Goal: Transaction & Acquisition: Obtain resource

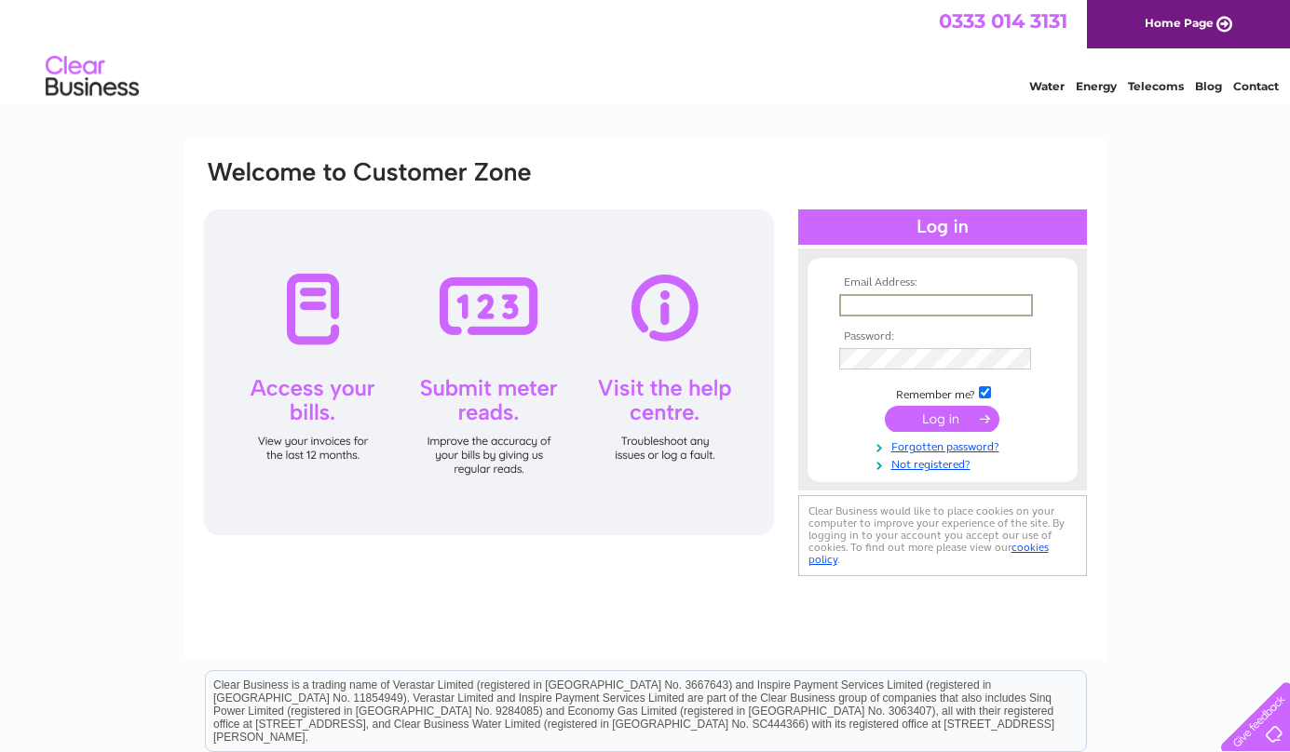
type input "ian@rockysgelato.com"
click at [940, 417] on input "submit" at bounding box center [942, 417] width 115 height 26
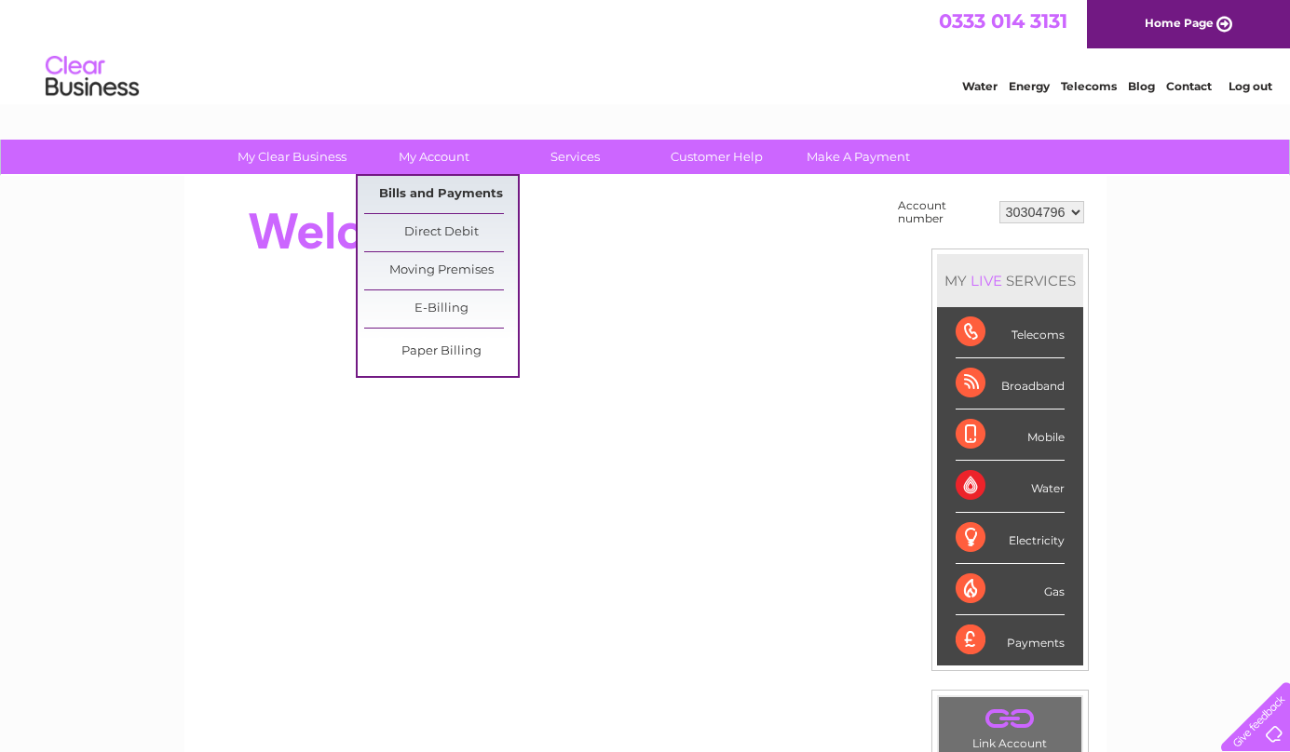
click at [437, 193] on link "Bills and Payments" at bounding box center [441, 194] width 154 height 37
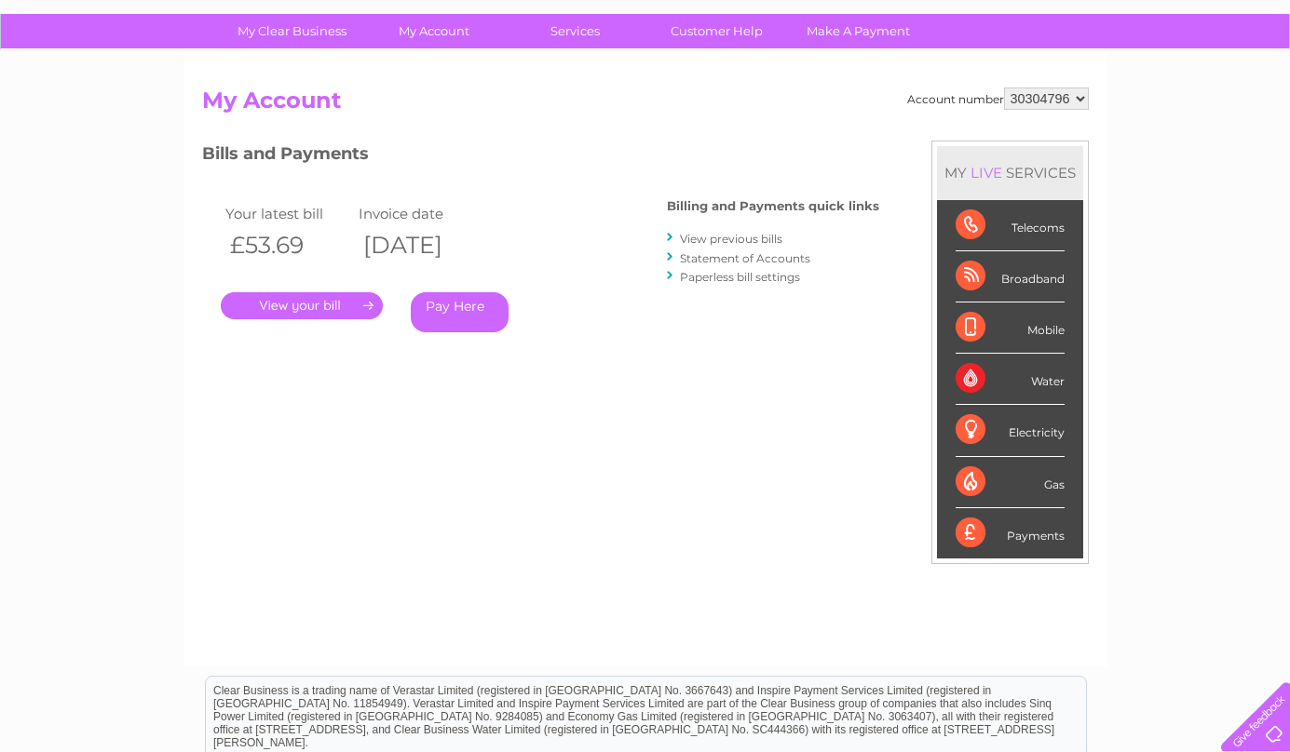
scroll to position [86, 0]
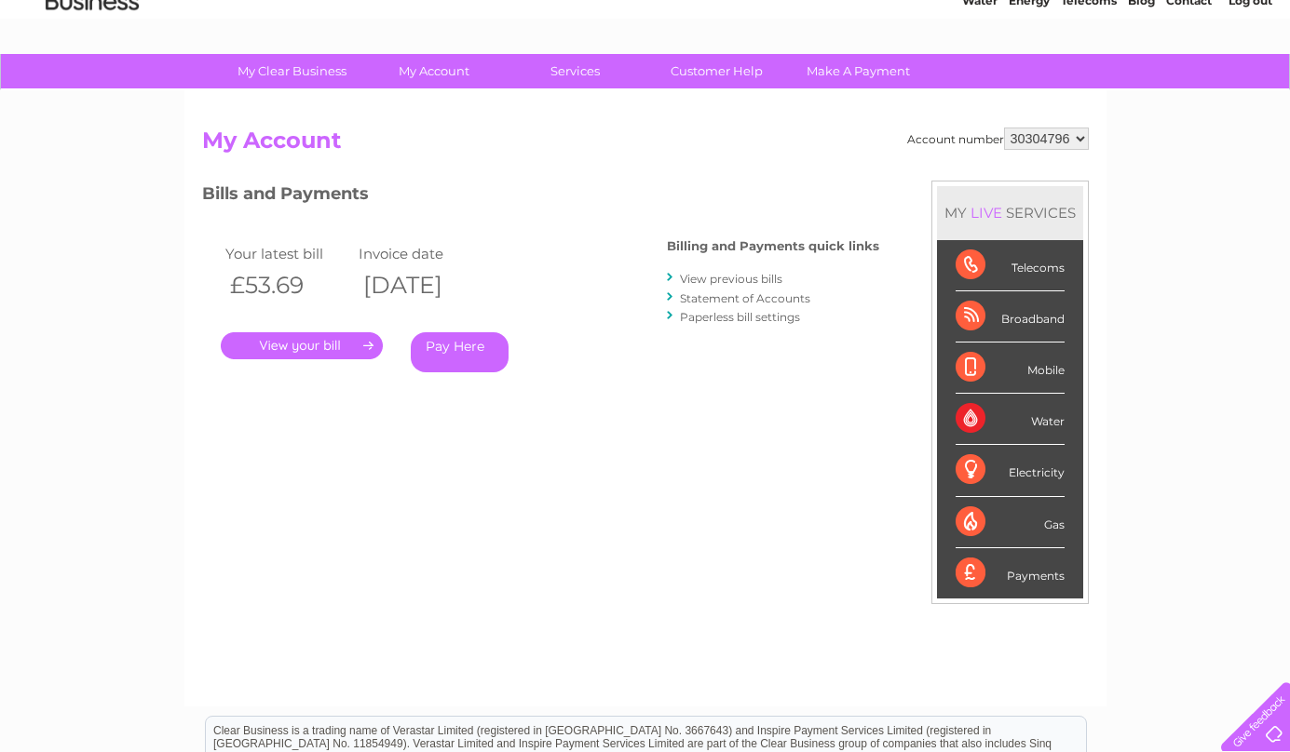
click at [723, 275] on link "View previous bills" at bounding box center [731, 279] width 102 height 14
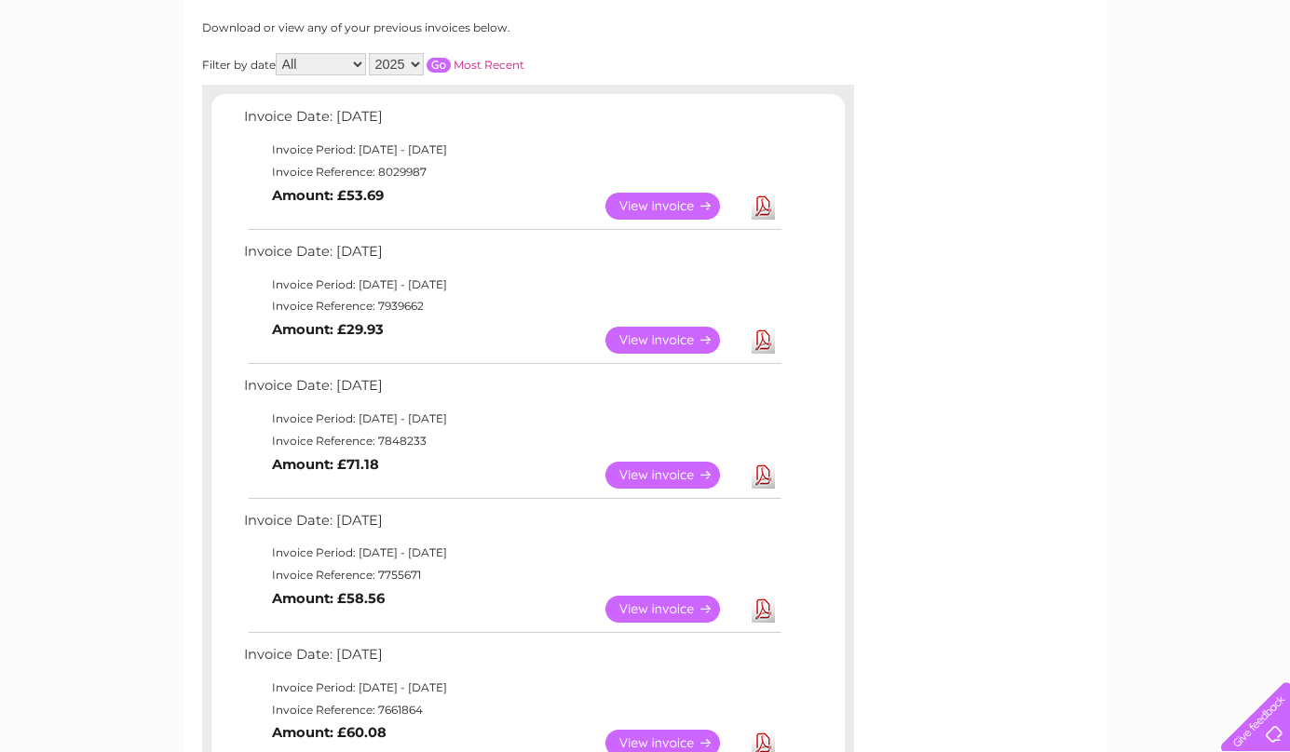
scroll to position [253, 0]
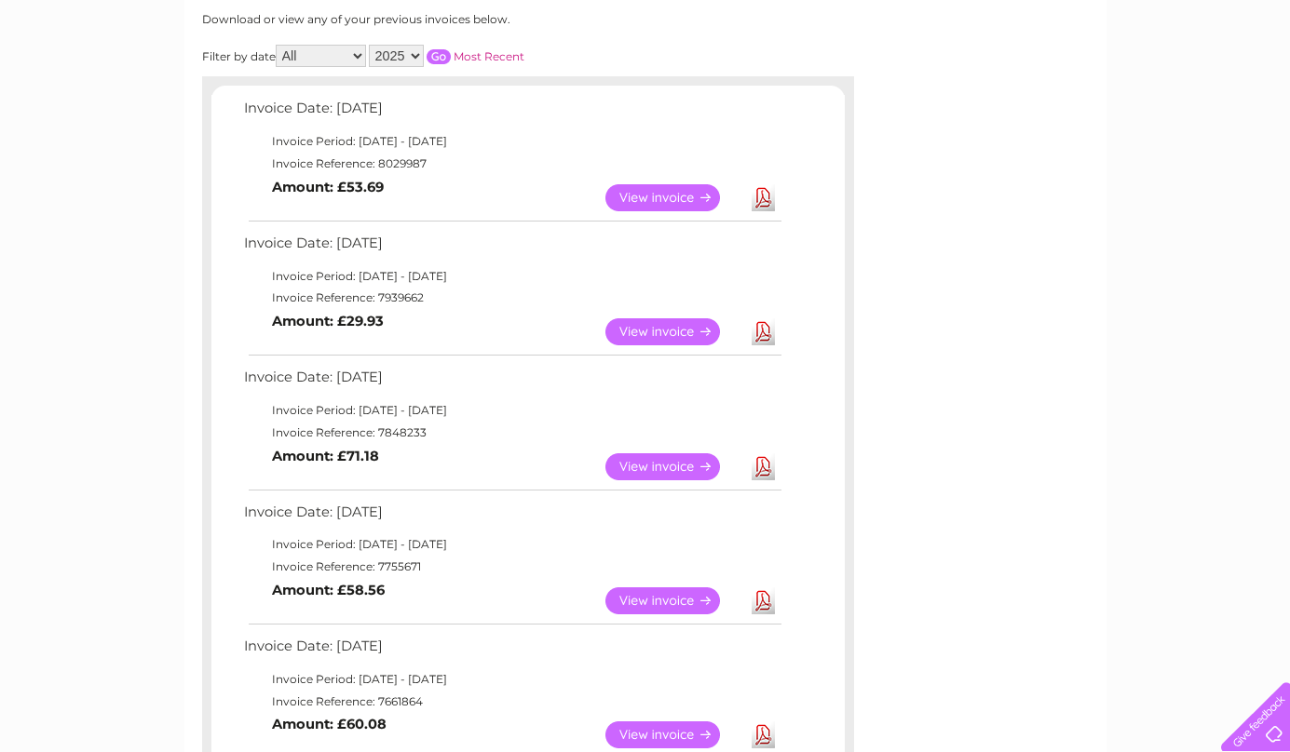
click at [637, 589] on link "View" at bounding box center [673, 601] width 137 height 27
click at [683, 453] on link "View" at bounding box center [673, 466] width 137 height 27
click at [636, 319] on link "View" at bounding box center [673, 331] width 137 height 27
click at [625, 196] on link "View" at bounding box center [673, 197] width 137 height 27
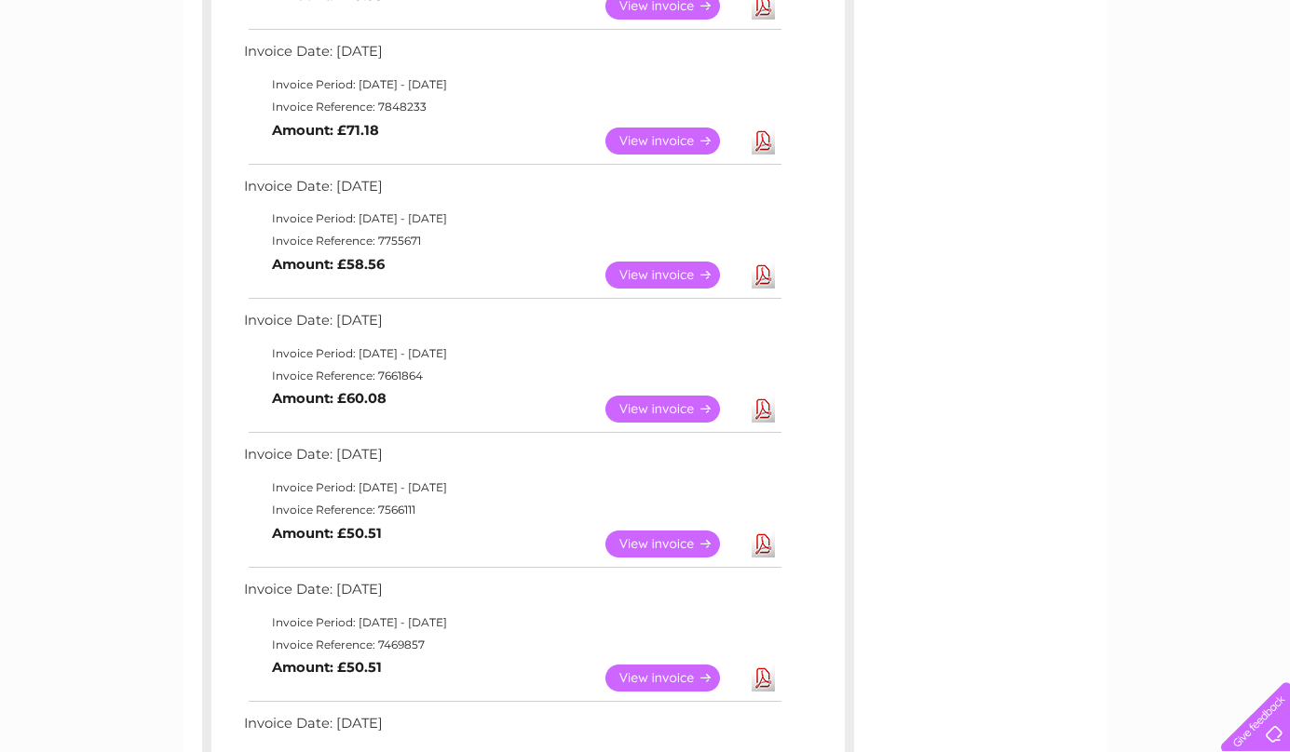
scroll to position [575, 0]
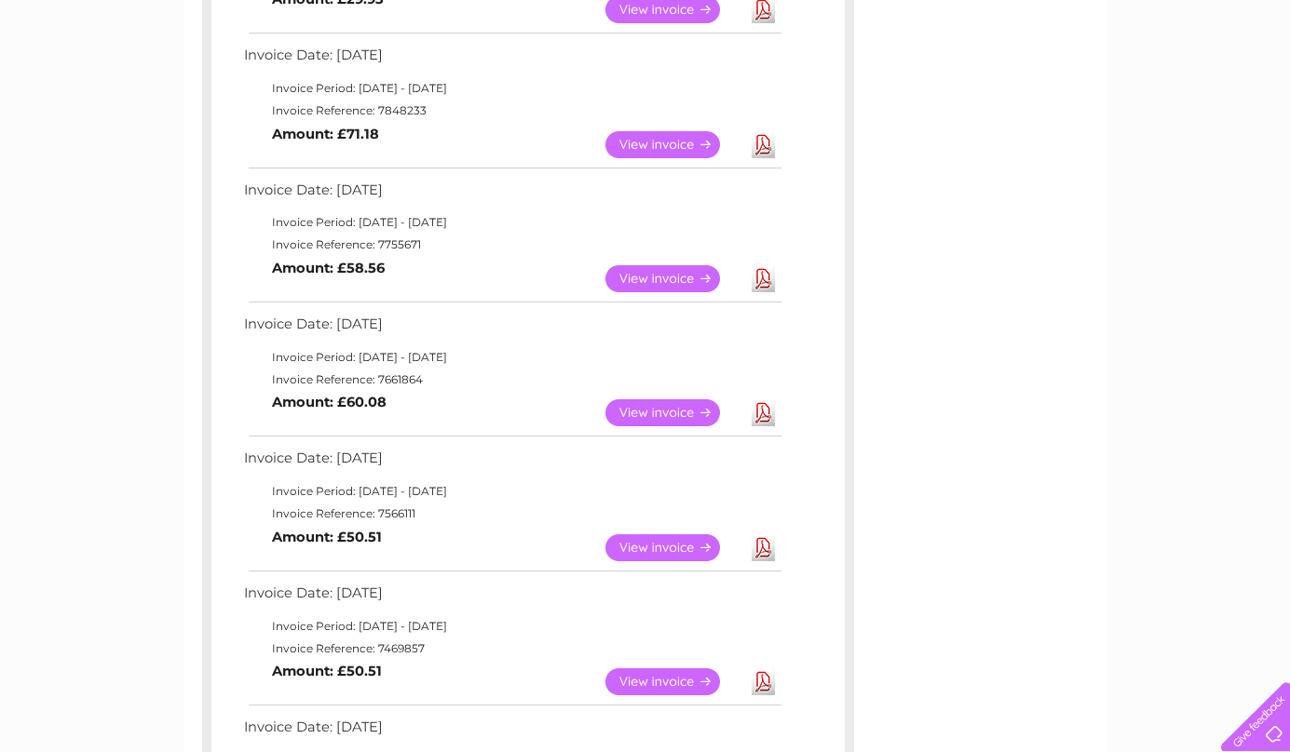
click at [661, 401] on link "View" at bounding box center [673, 412] width 137 height 27
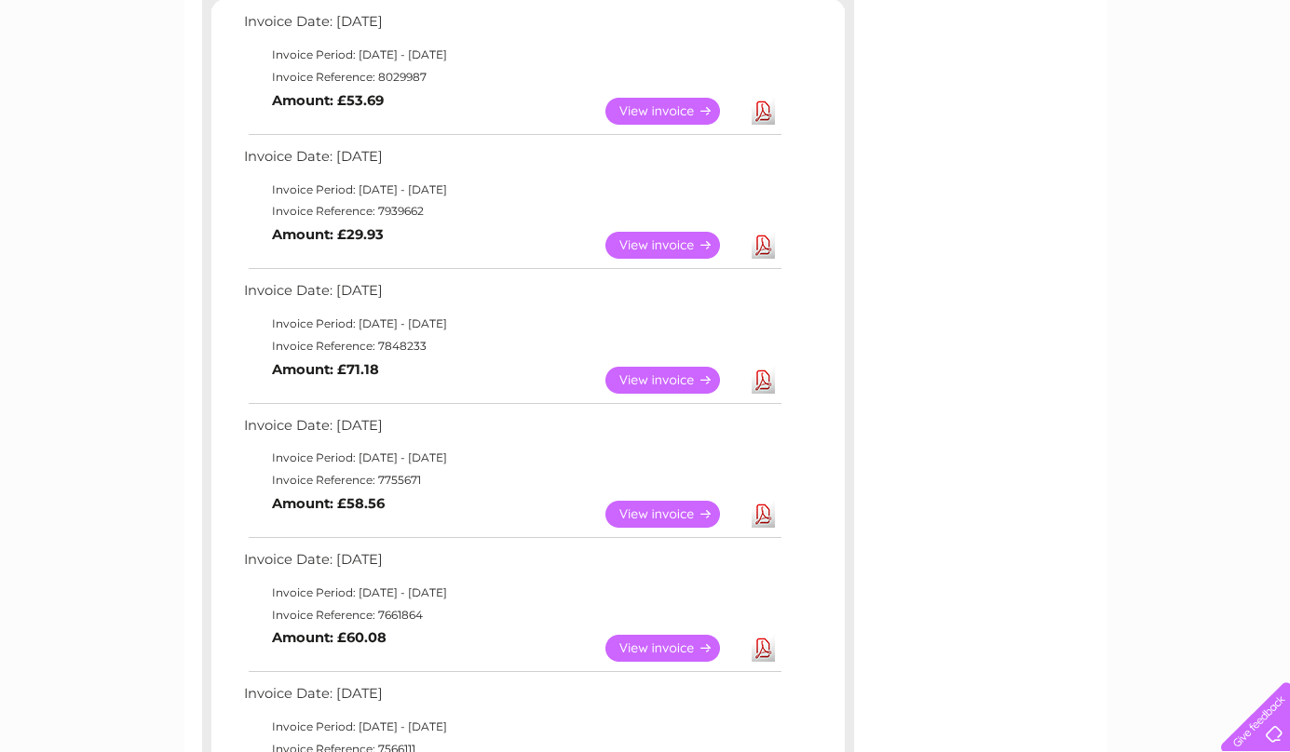
scroll to position [386, 0]
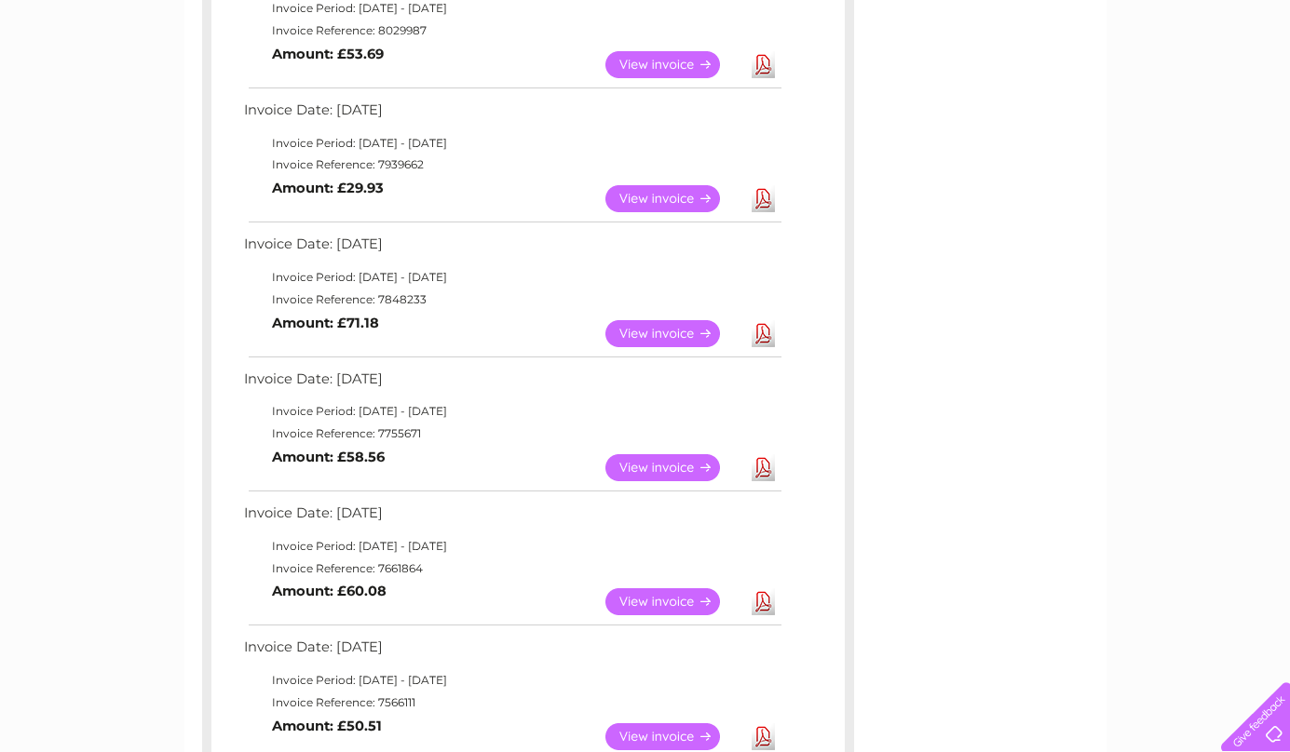
click at [655, 324] on link "View" at bounding box center [673, 333] width 137 height 27
click at [622, 454] on link "View" at bounding box center [673, 467] width 137 height 27
click at [660, 320] on link "View" at bounding box center [673, 333] width 137 height 27
click at [655, 462] on link "View" at bounding box center [673, 467] width 137 height 27
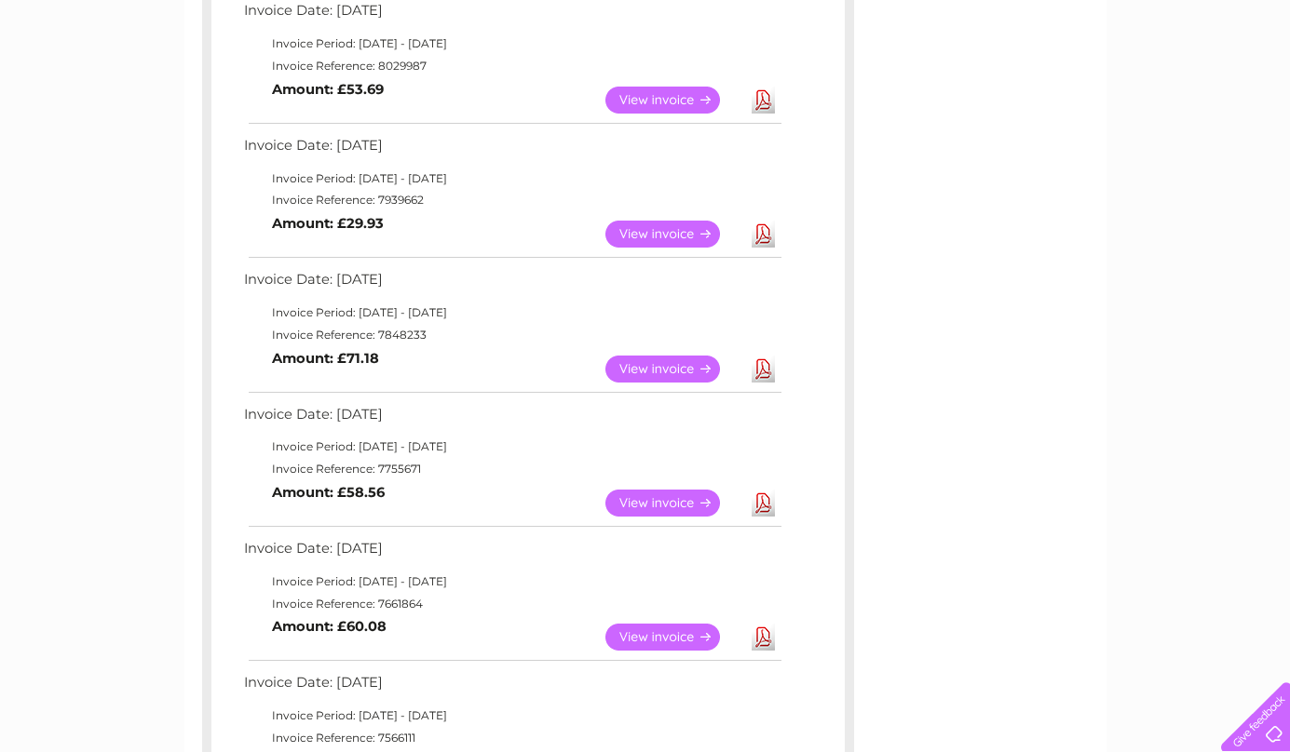
scroll to position [349, 0]
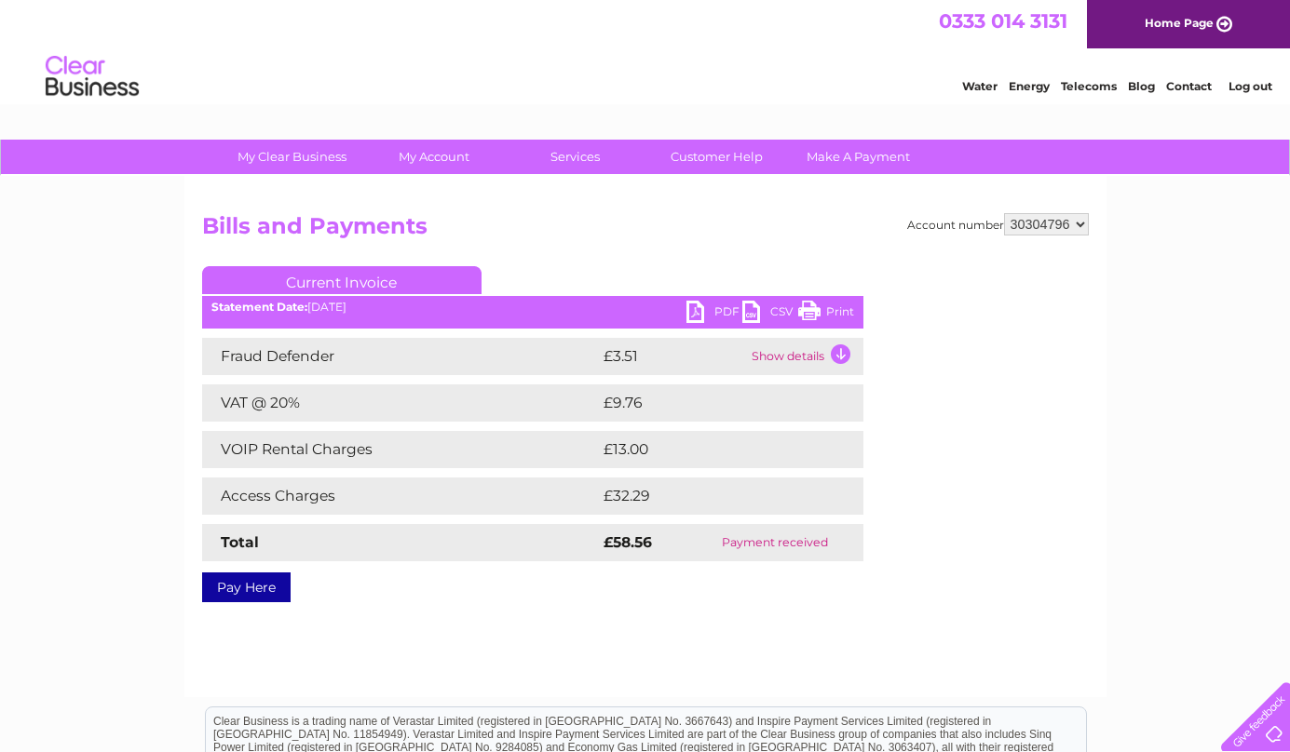
click at [709, 309] on link "PDF" at bounding box center [714, 314] width 56 height 27
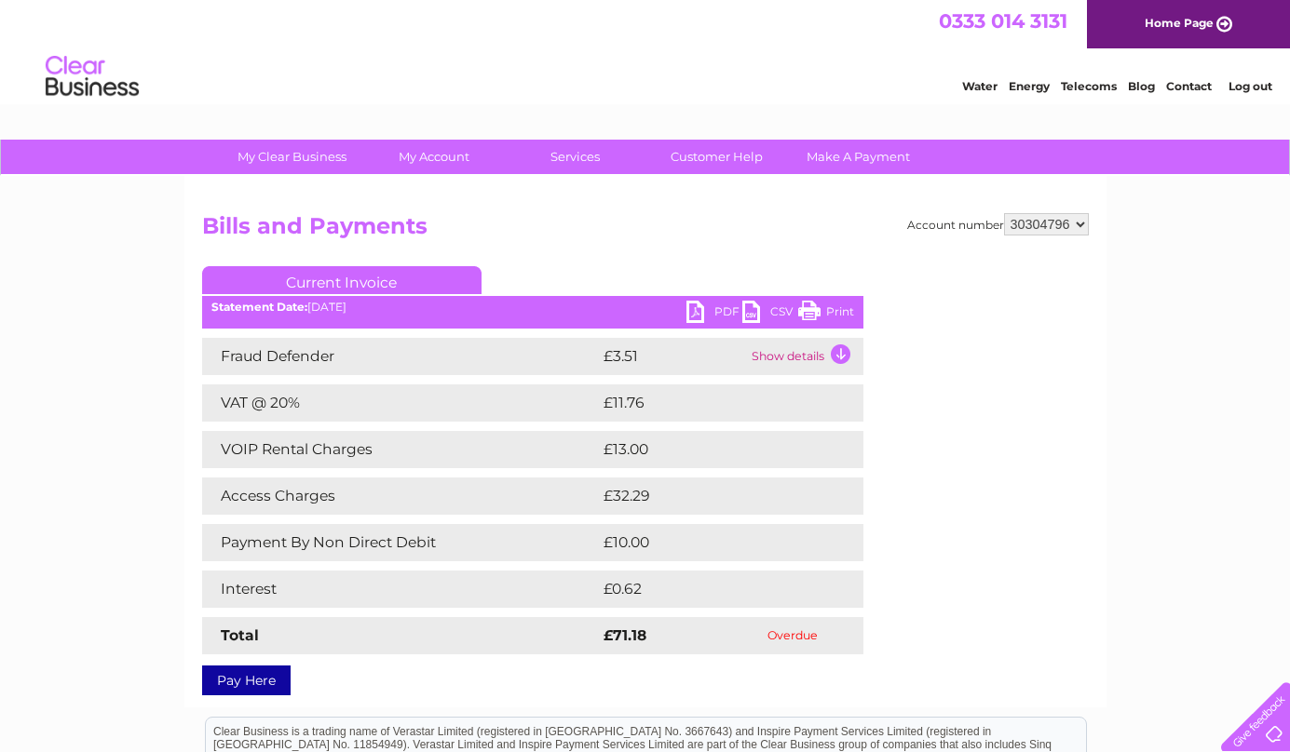
click at [699, 312] on link "PDF" at bounding box center [714, 314] width 56 height 27
click at [697, 308] on link "PDF" at bounding box center [714, 314] width 56 height 27
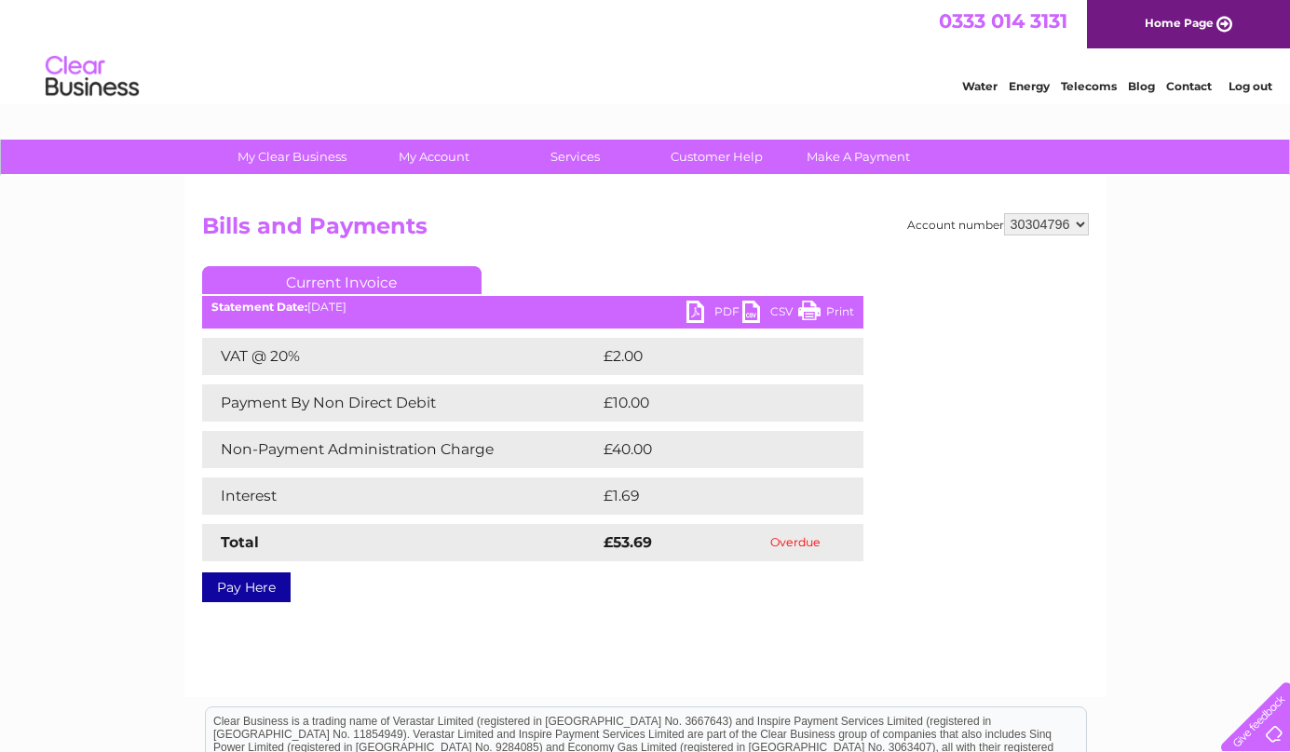
click at [709, 307] on link "PDF" at bounding box center [714, 314] width 56 height 27
click at [766, 198] on div "Account number 30304796 Bills and Payments Current Invoice PDF CSV Print VAT @ …" at bounding box center [645, 436] width 922 height 521
click at [713, 312] on link "PDF" at bounding box center [714, 314] width 56 height 27
